Goal: Information Seeking & Learning: Learn about a topic

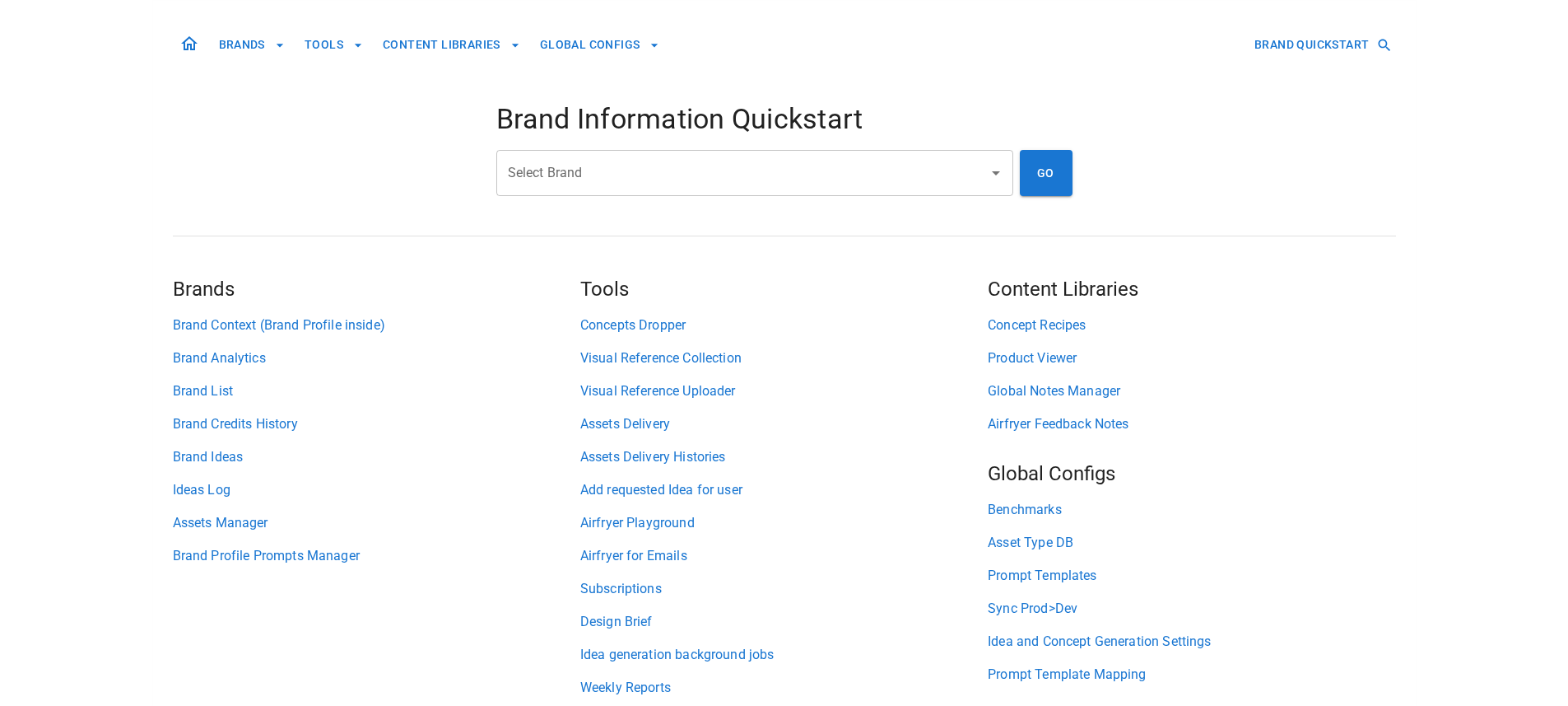
click at [566, 177] on input "Select Brand" at bounding box center [742, 173] width 478 height 31
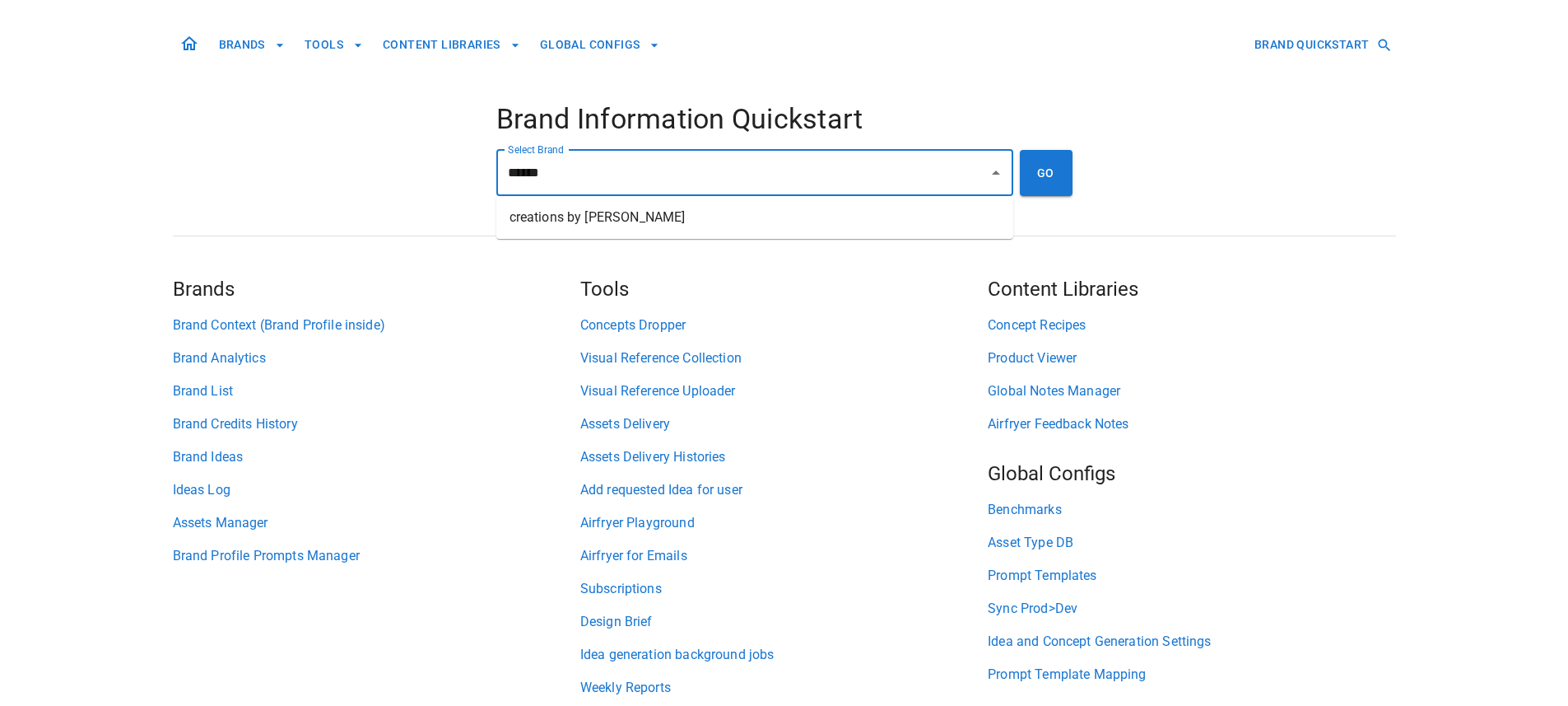
click at [619, 212] on li "creations by [PERSON_NAME]" at bounding box center [754, 218] width 517 height 30
type input "**********"
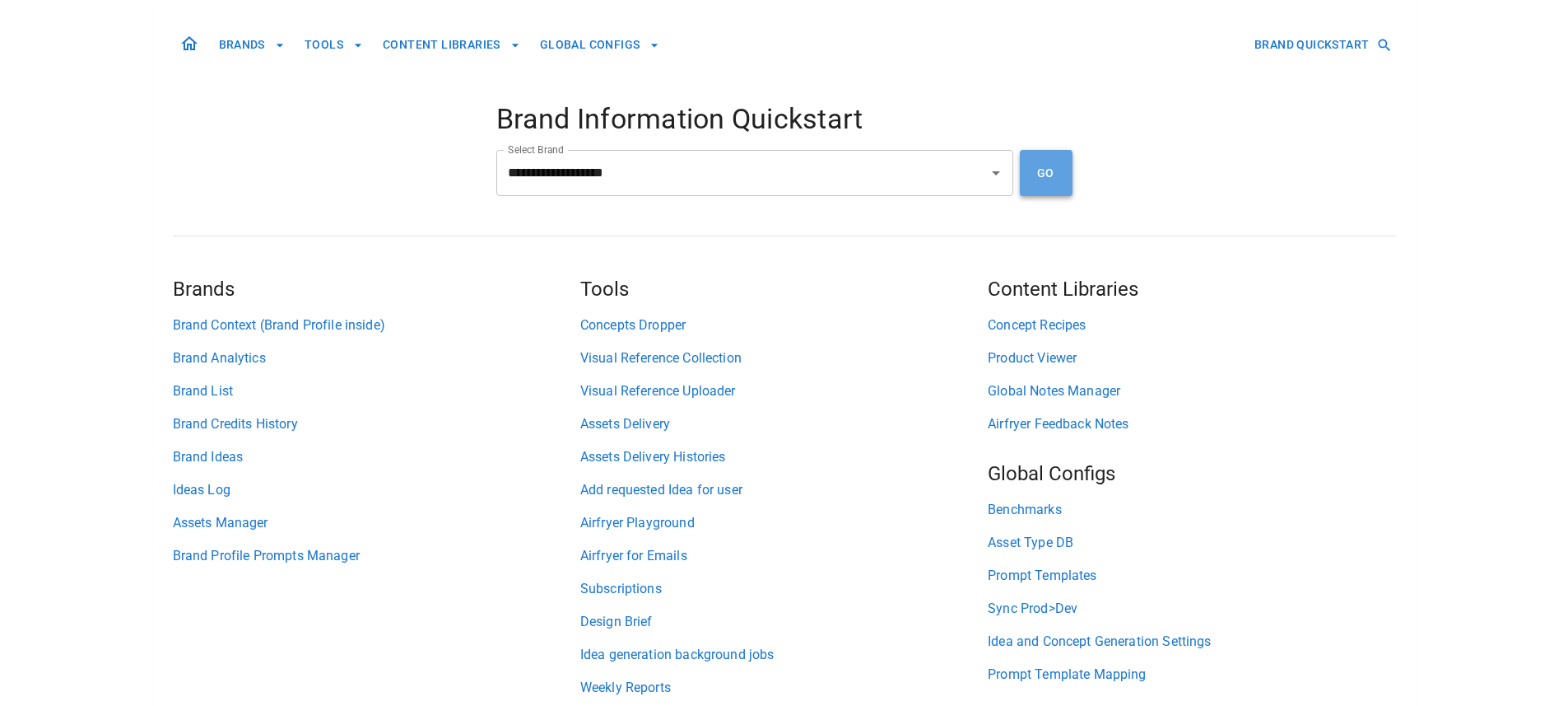
click at [1034, 176] on button "GO" at bounding box center [1046, 172] width 53 height 46
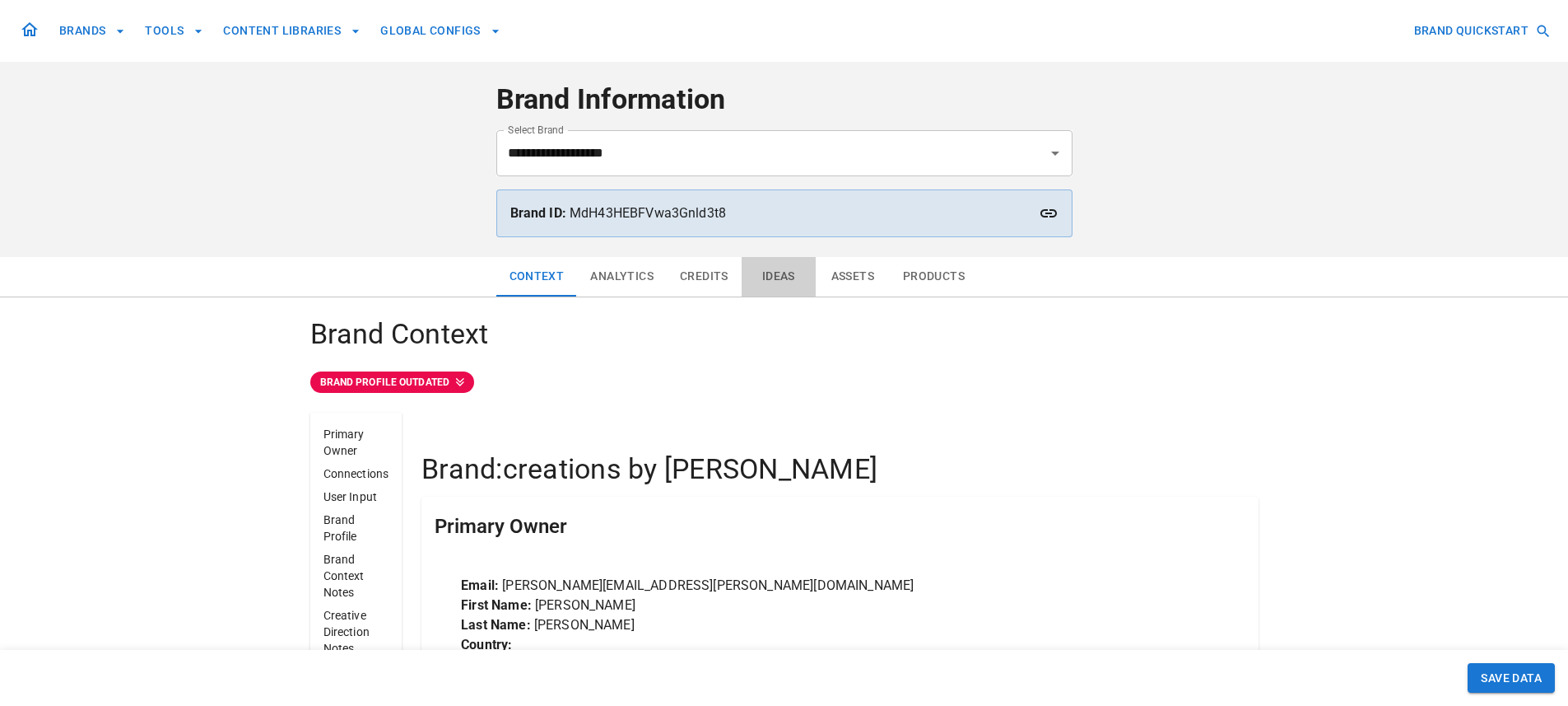
click at [780, 279] on button "Ideas" at bounding box center [778, 276] width 74 height 39
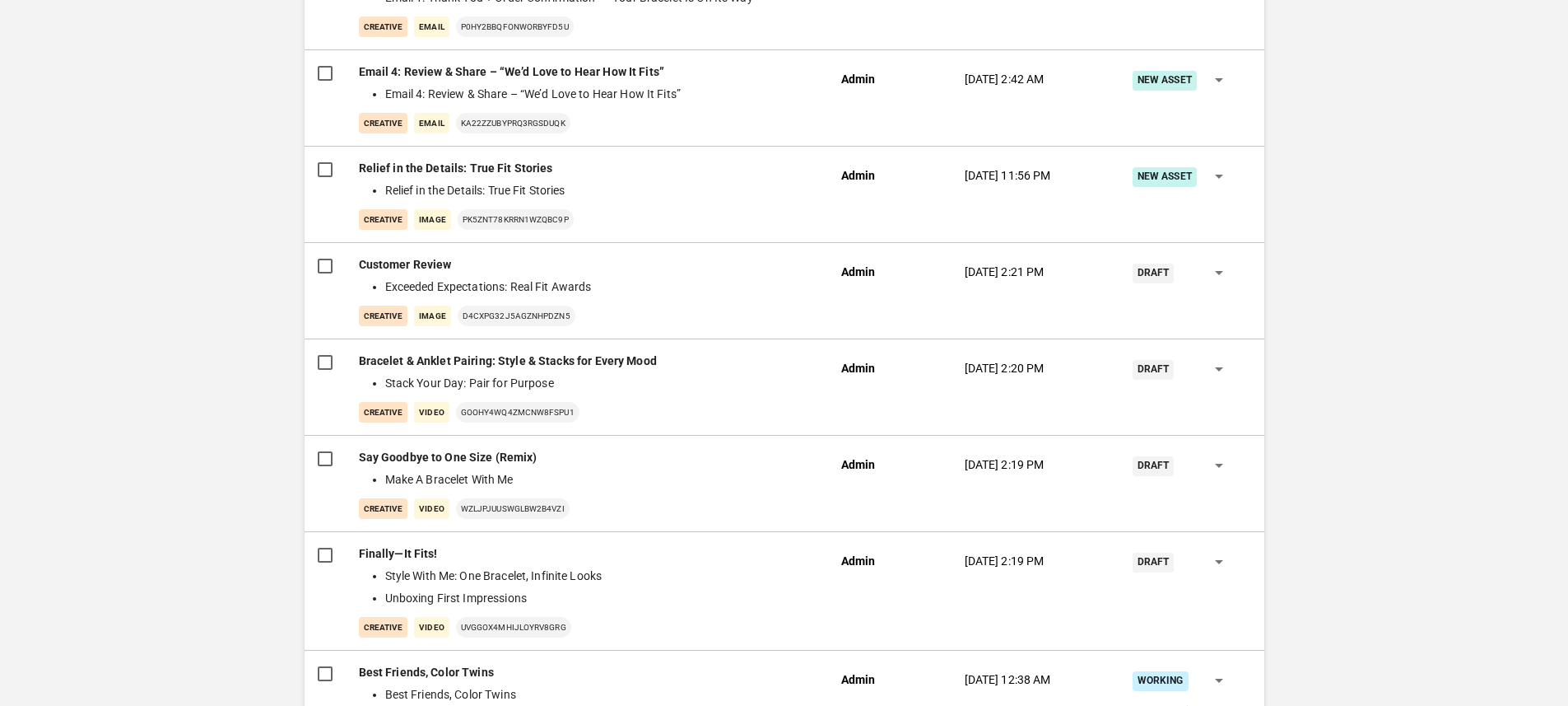
scroll to position [1488, 0]
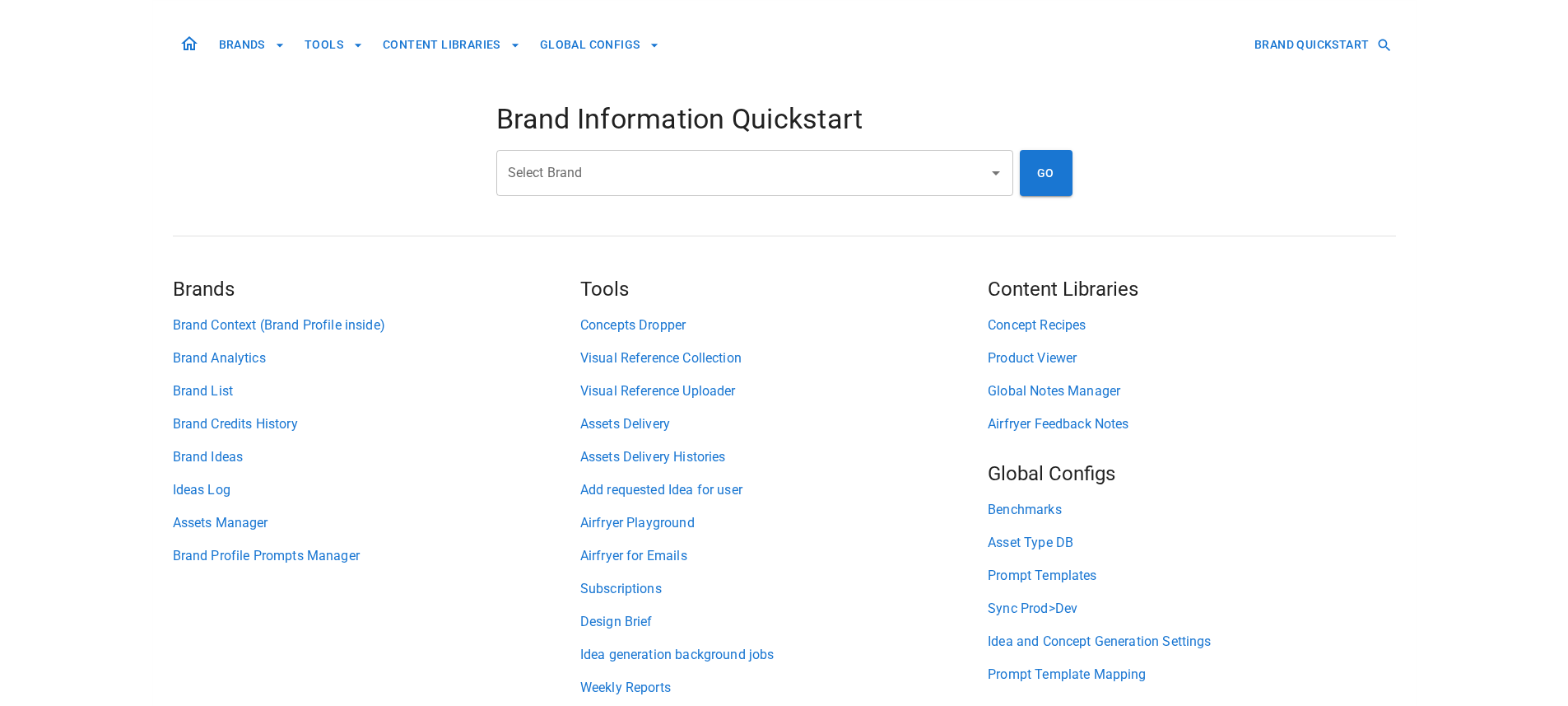
click at [511, 171] on input "Select Brand" at bounding box center [742, 173] width 478 height 31
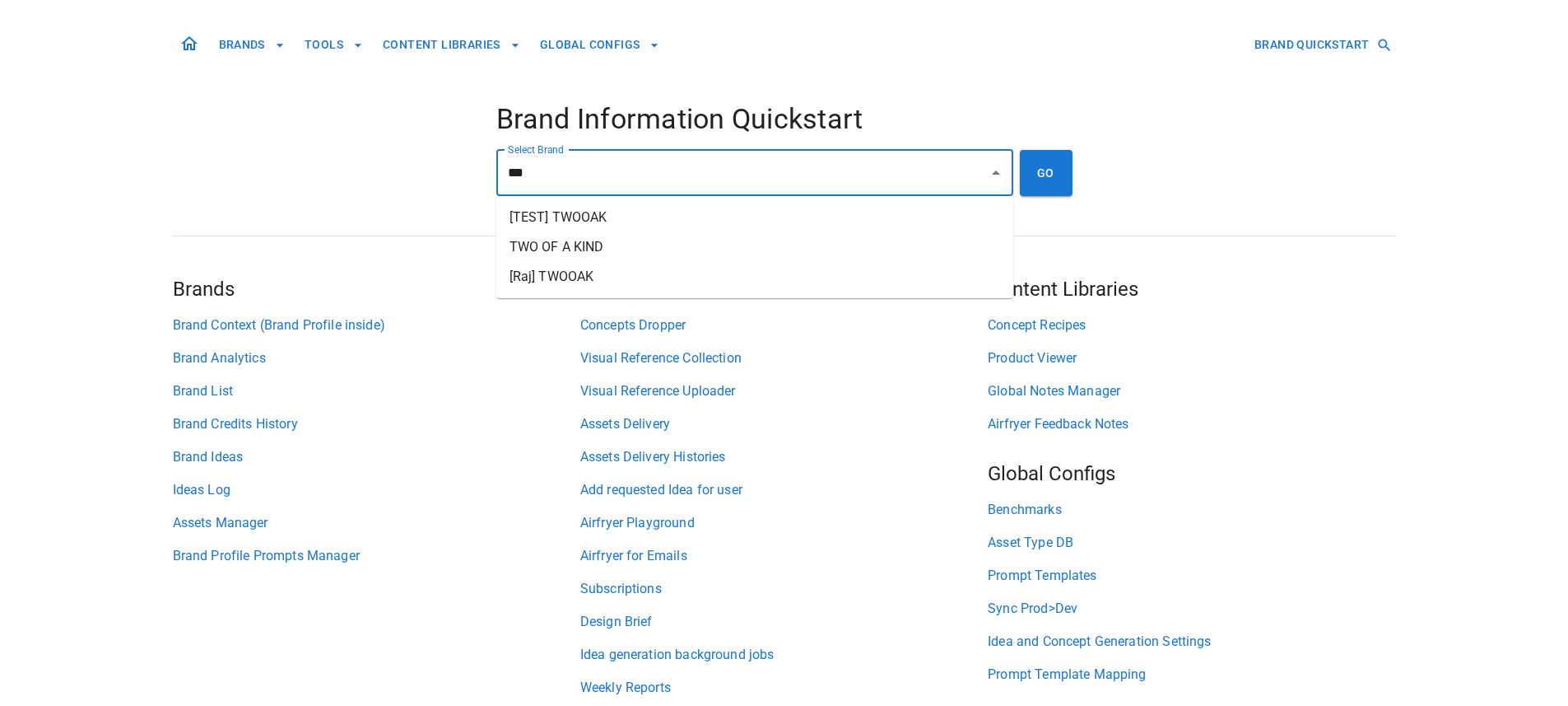
drag, startPoint x: 606, startPoint y: 237, endPoint x: 615, endPoint y: 236, distance: 9.1
click at [606, 237] on li "TWO OF A KIND" at bounding box center [754, 247] width 517 height 30
type input "**********"
click at [1057, 172] on button "GO" at bounding box center [1046, 172] width 53 height 46
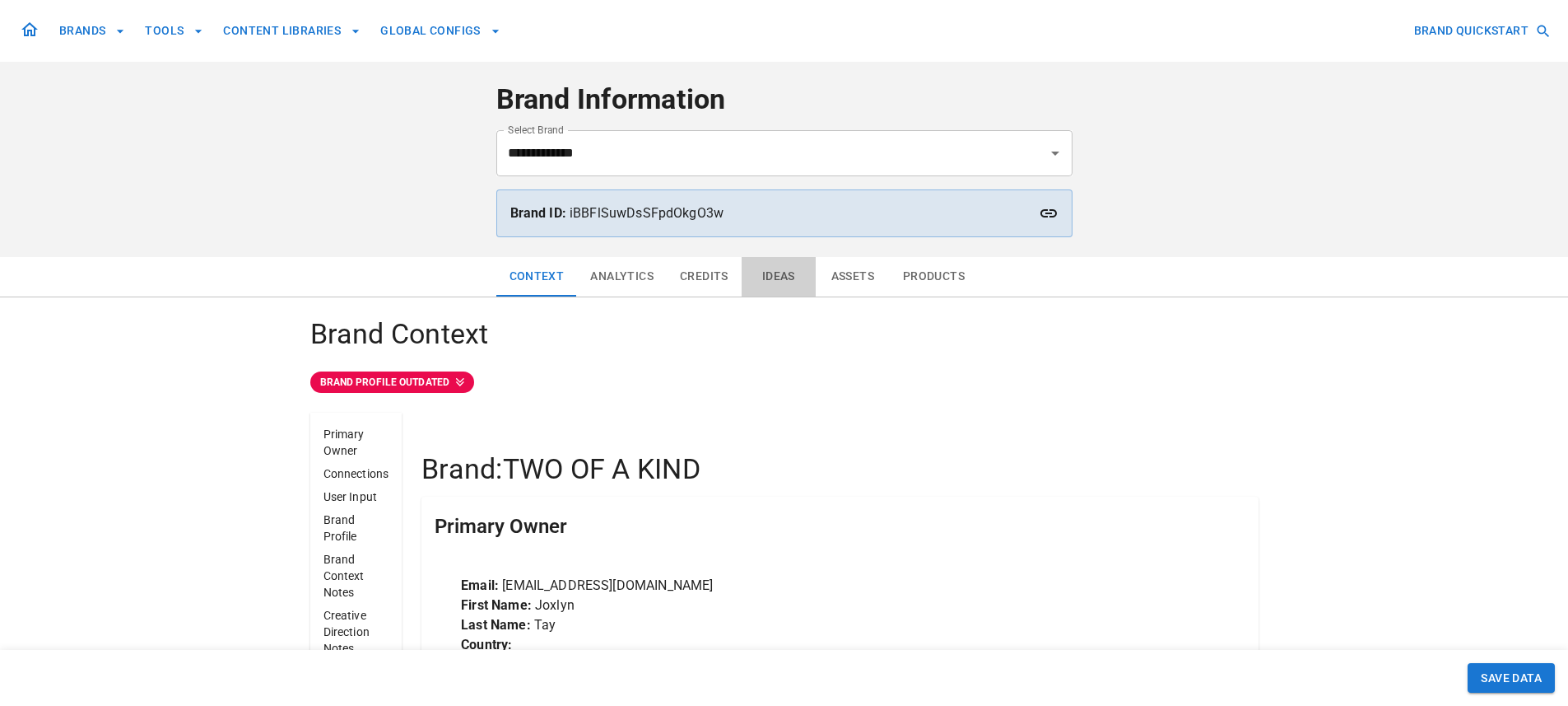
click at [784, 281] on button "Ideas" at bounding box center [778, 276] width 74 height 39
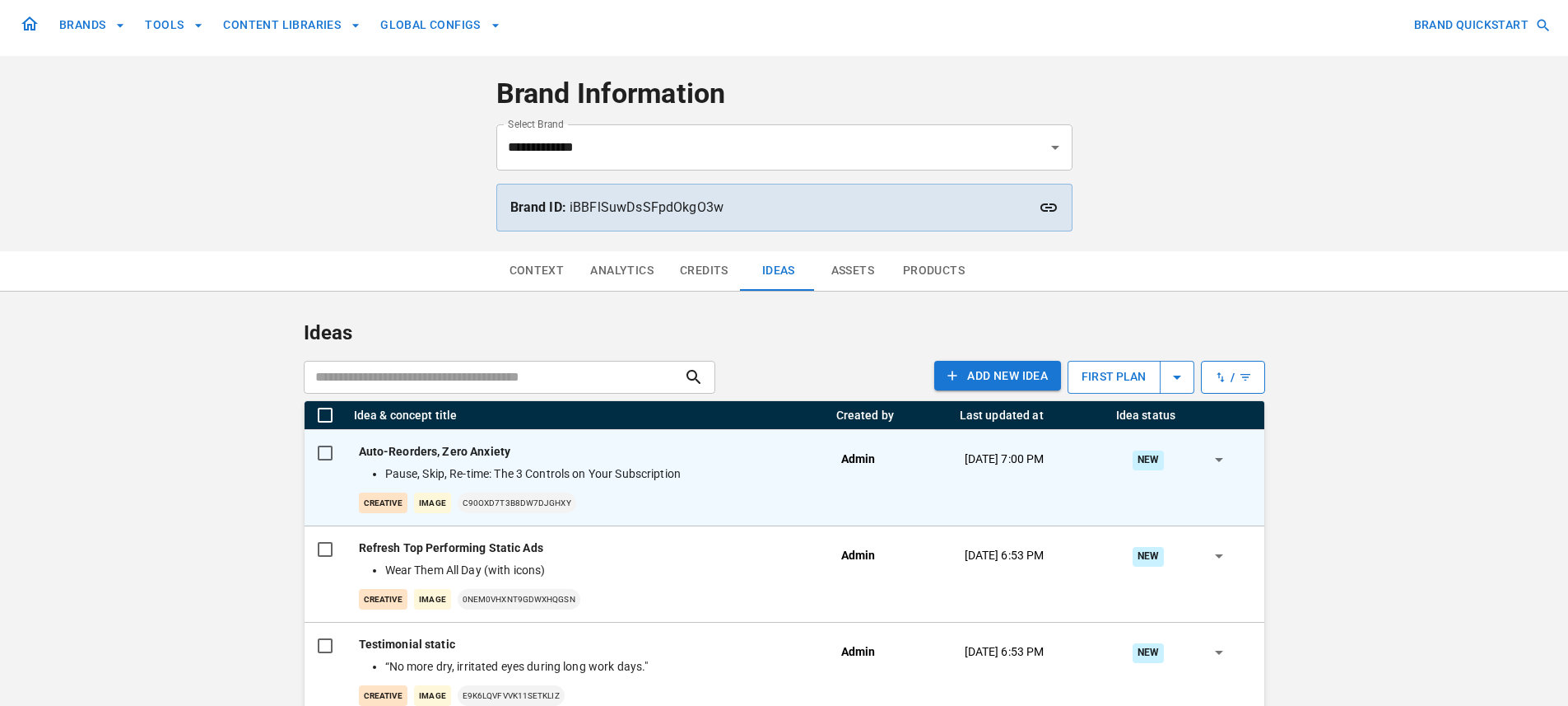
scroll to position [7, 0]
click at [798, 460] on div "Auto-Reorders, Zero Anxiety Pause, Skip, Re-time: The 3 Controls on Your Subscr…" at bounding box center [586, 477] width 456 height 70
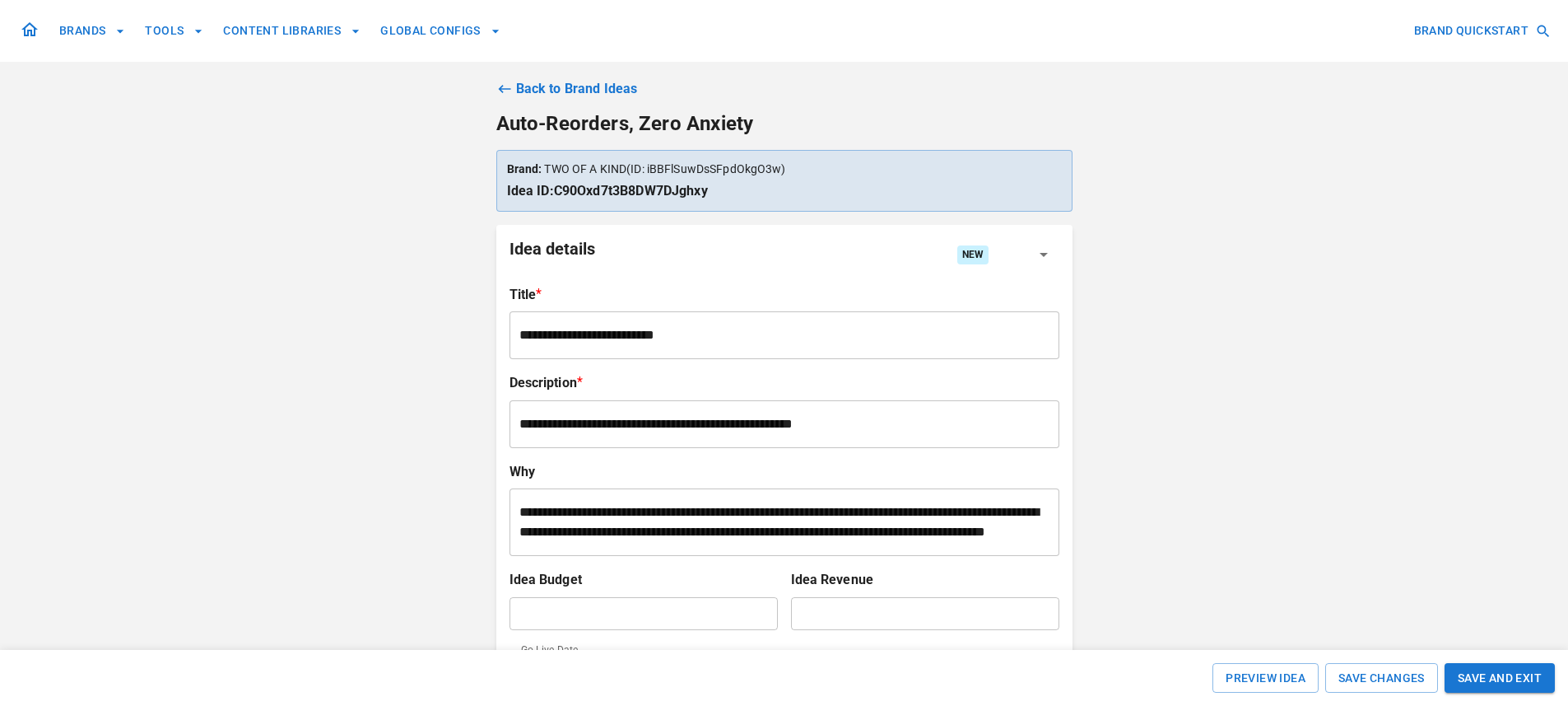
click at [496, 87] on icon at bounding box center [504, 89] width 17 height 17
